Goal: Task Accomplishment & Management: Manage account settings

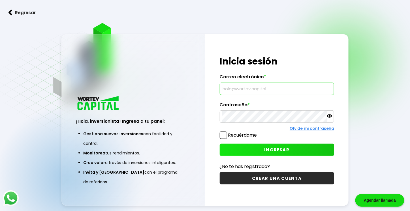
click at [239, 91] on input "text" at bounding box center [277, 89] width 110 height 12
type input "[EMAIL_ADDRESS][DOMAIN_NAME]"
click at [271, 148] on span "INGRESAR" at bounding box center [276, 150] width 25 height 6
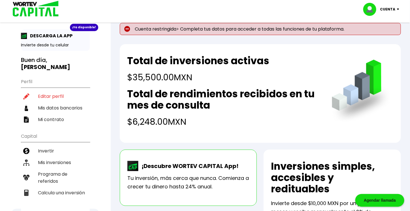
scroll to position [10, 0]
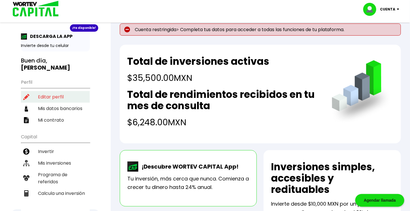
click at [51, 96] on li "Editar perfil" at bounding box center [55, 97] width 69 height 12
select select "Hombre"
select select "Licenciatura"
select select "DF"
select select "BBVA Bancomer"
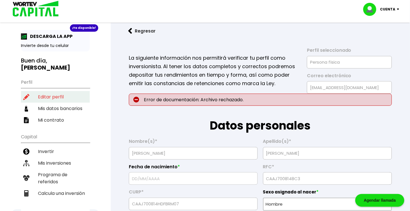
type input "[DATE]"
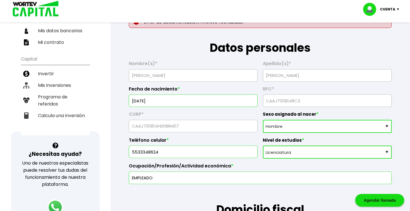
scroll to position [88, 0]
click at [307, 125] on select "Sexo asignado al nacer Hombre Mujer Prefiero no contestar" at bounding box center [327, 126] width 129 height 13
click at [263, 120] on select "Sexo asignado al nacer Hombre Mujer Prefiero no contestar" at bounding box center [327, 126] width 129 height 13
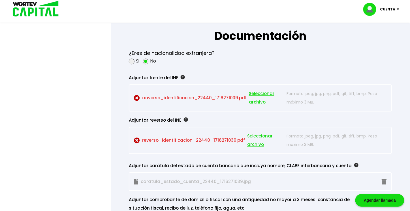
scroll to position [474, 0]
click at [307, 67] on form "La siguiente información nos permitirá verificar tu perfil como inversionista. …" at bounding box center [260, 40] width 281 height 933
click at [256, 93] on span "Seleccionar archivo" at bounding box center [266, 97] width 35 height 17
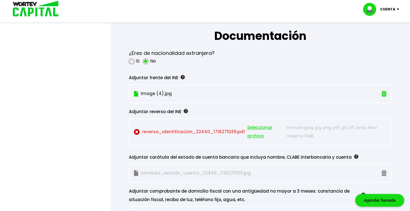
click at [214, 129] on p "reverso_identificacion_22440_1716271039.pdf Seleccionar archivo" at bounding box center [209, 131] width 150 height 17
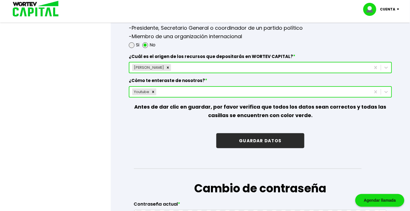
scroll to position [806, 0]
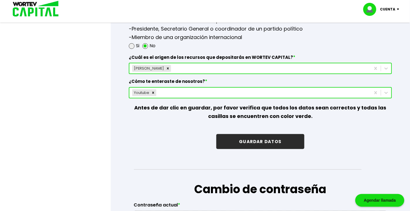
click at [273, 136] on button "GUARDAR DATOS" at bounding box center [260, 141] width 88 height 15
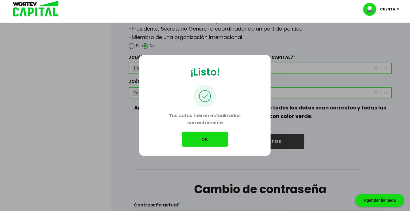
click at [212, 138] on button "OK" at bounding box center [205, 139] width 46 height 15
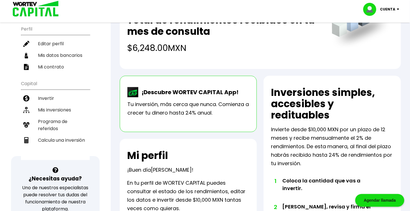
scroll to position [65, 0]
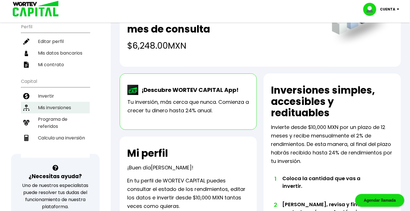
click at [60, 103] on li "Mis inversiones" at bounding box center [55, 108] width 69 height 12
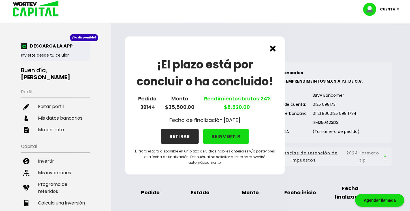
click at [271, 50] on img at bounding box center [273, 49] width 6 height 6
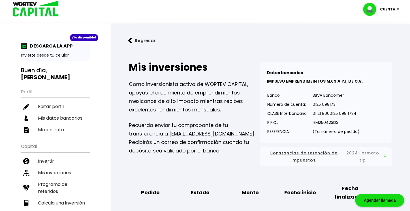
click at [307, 9] on img at bounding box center [400, 9] width 8 height 2
click at [307, 37] on li "Cerrar sesión" at bounding box center [381, 38] width 45 height 12
